Goal: Task Accomplishment & Management: Use online tool/utility

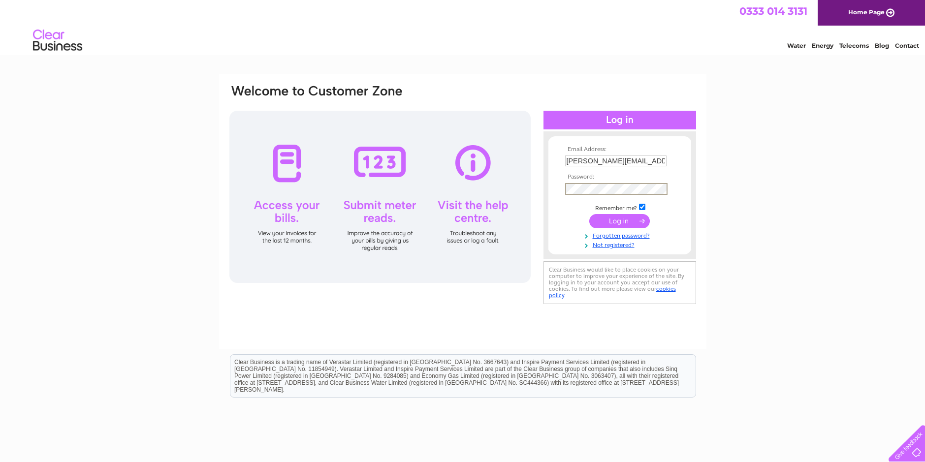
click at [623, 218] on input "submit" at bounding box center [619, 221] width 61 height 14
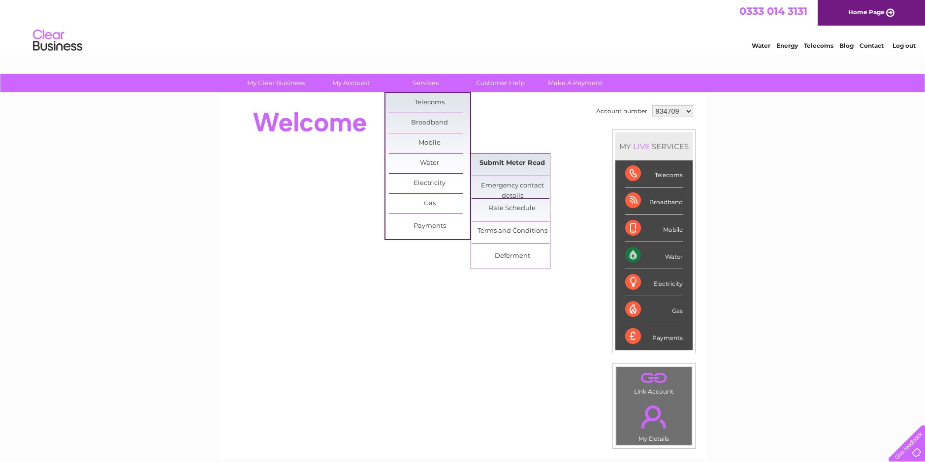
click at [489, 167] on link "Submit Meter Read" at bounding box center [512, 164] width 81 height 20
click at [493, 164] on link "Submit Meter Read" at bounding box center [512, 164] width 81 height 20
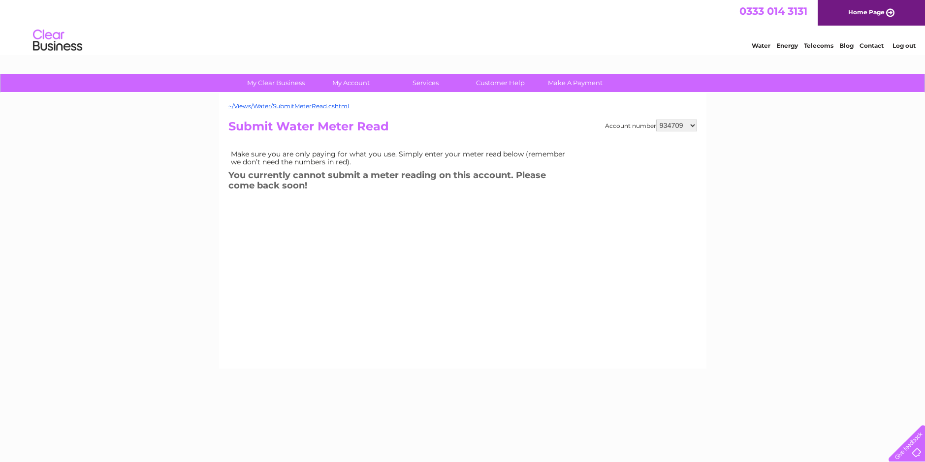
click at [691, 126] on select "934709 1135639 1148186" at bounding box center [676, 126] width 41 height 12
select select "1135639"
click at [657, 120] on select "934709 1135639 1148186" at bounding box center [676, 126] width 41 height 12
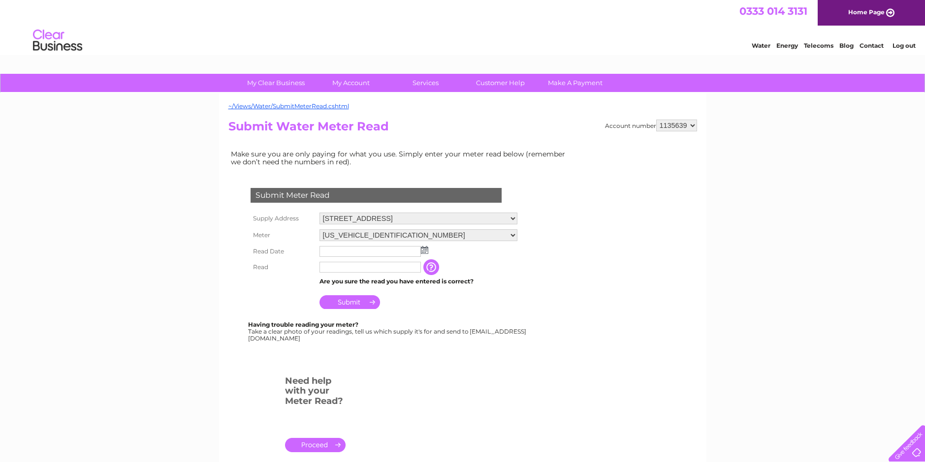
click at [393, 253] on input "text" at bounding box center [370, 251] width 101 height 11
click at [426, 251] on img at bounding box center [425, 251] width 7 height 8
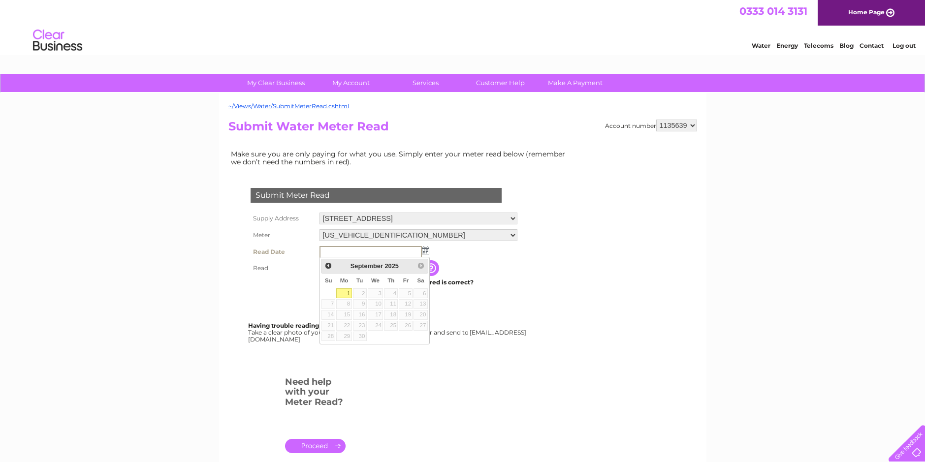
click at [347, 291] on link "1" at bounding box center [343, 294] width 15 height 10
type input "2025/09/01"
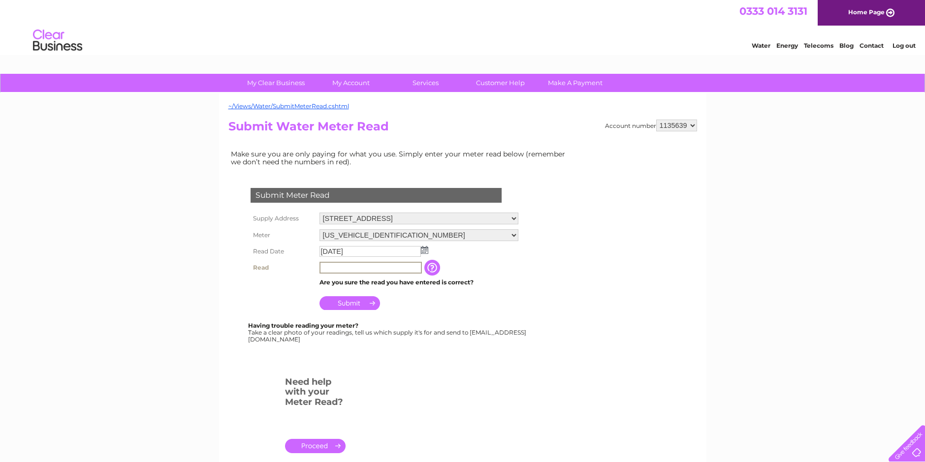
click at [346, 269] on input "text" at bounding box center [371, 268] width 102 height 12
type input "0"
click at [361, 304] on input "Submit" at bounding box center [350, 303] width 61 height 14
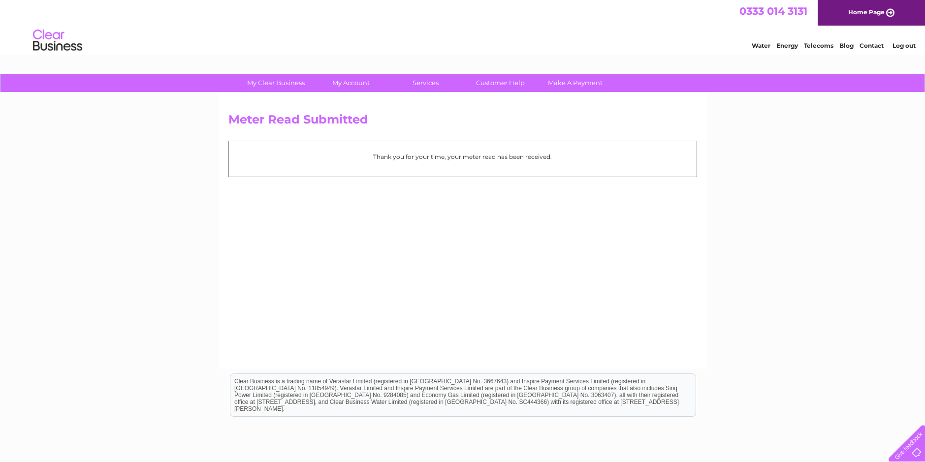
click at [901, 45] on link "Log out" at bounding box center [904, 45] width 23 height 7
